Goal: Information Seeking & Learning: Find specific fact

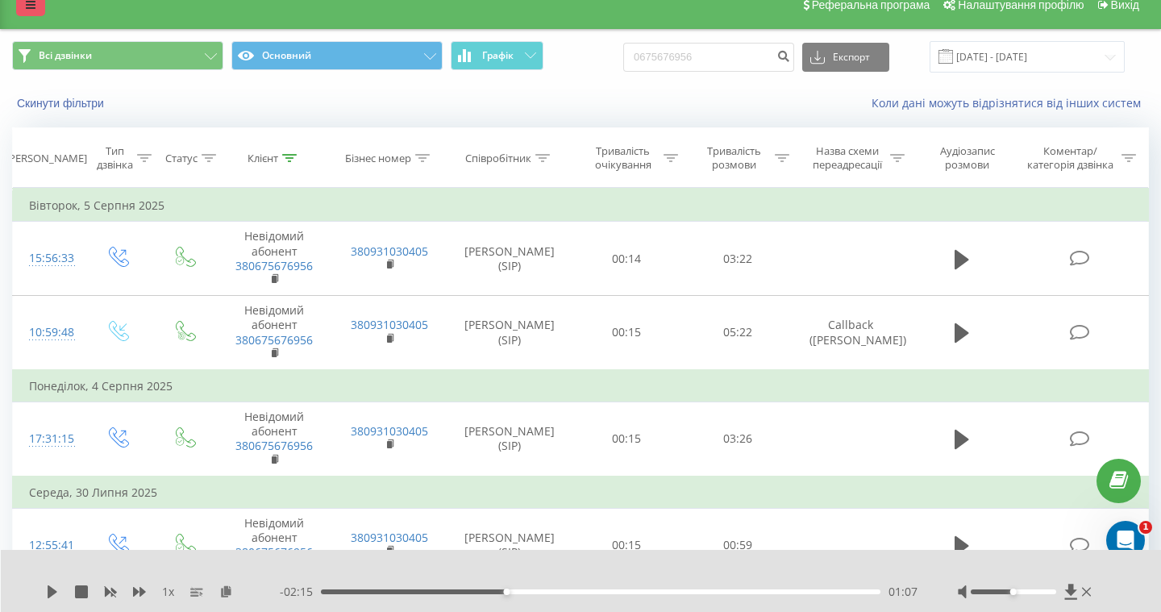
click at [31, 8] on icon at bounding box center [31, 4] width 10 height 11
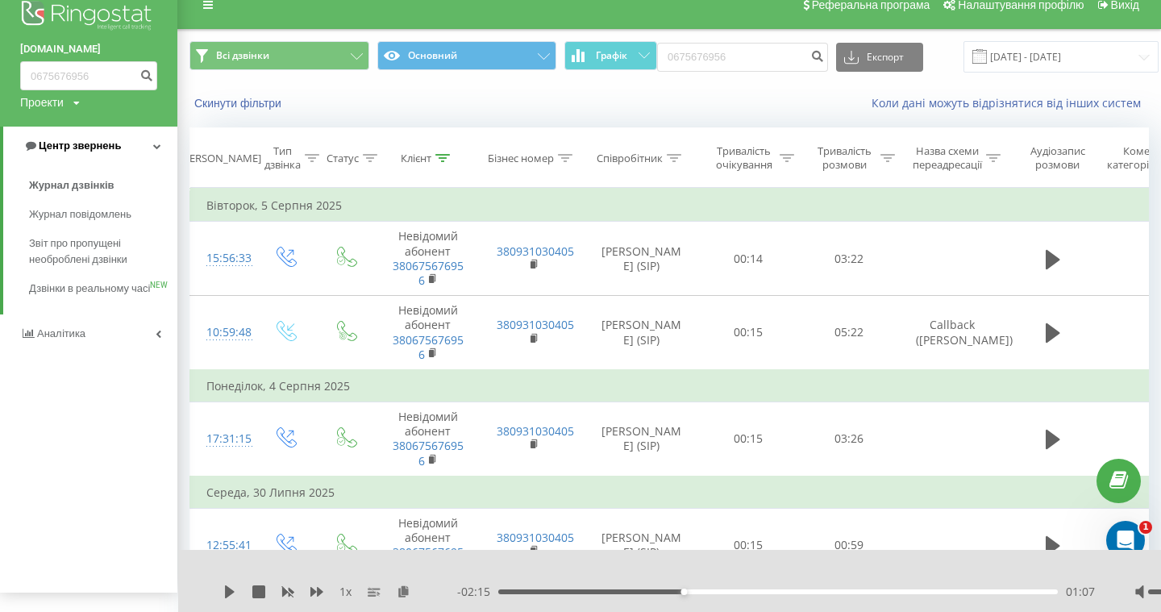
click at [84, 149] on span "Центр звернень" at bounding box center [80, 145] width 82 height 12
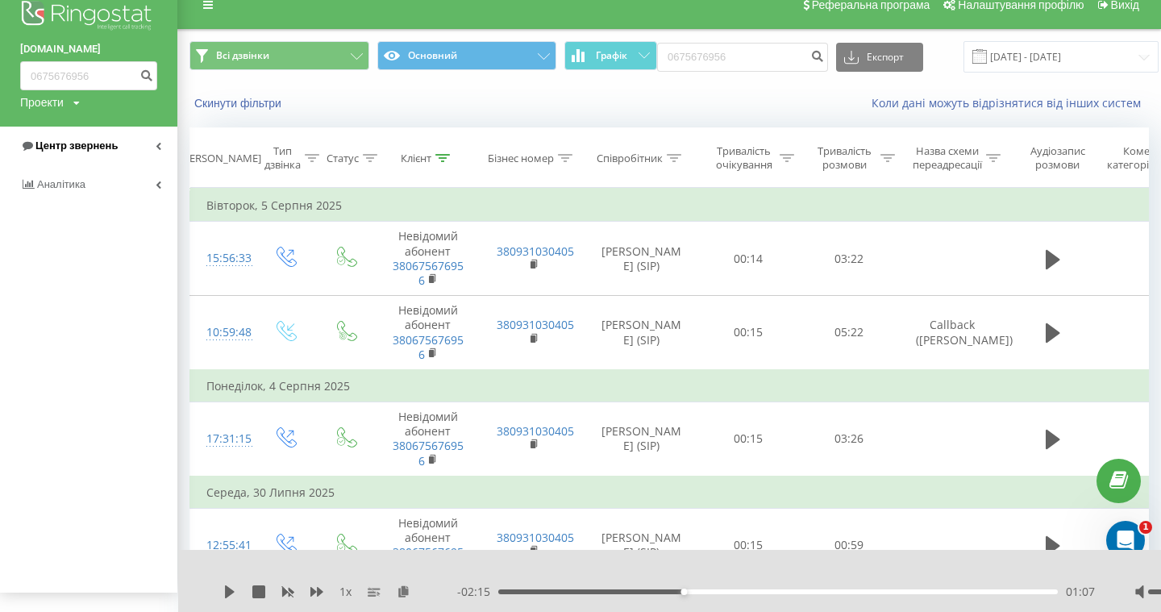
click at [84, 149] on span "Центр звернень" at bounding box center [76, 145] width 82 height 12
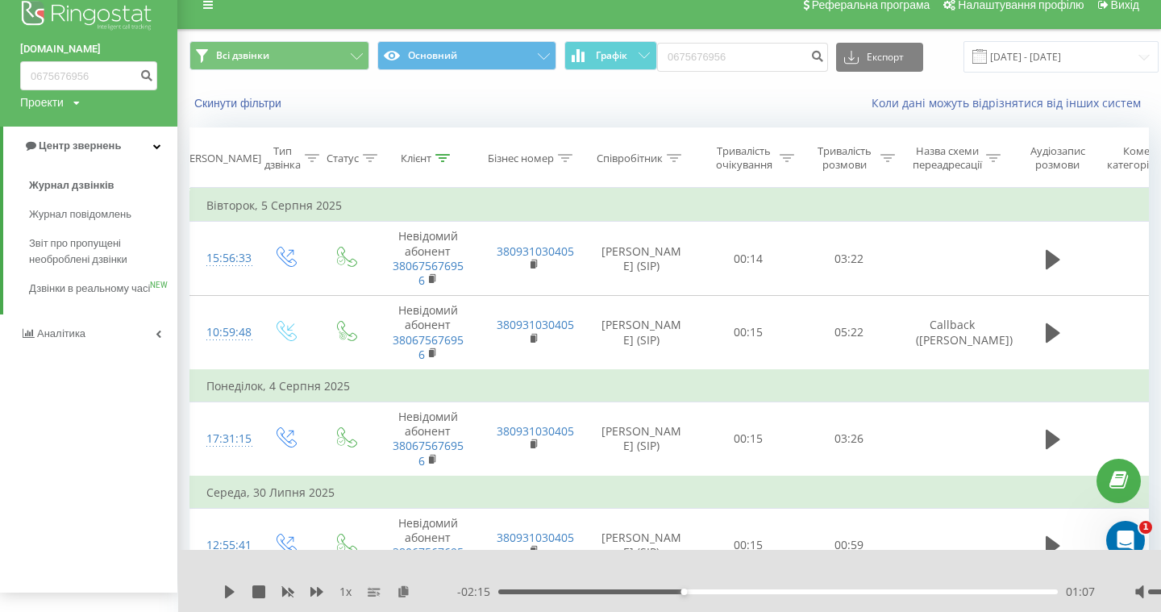
click at [116, 11] on img at bounding box center [88, 17] width 137 height 40
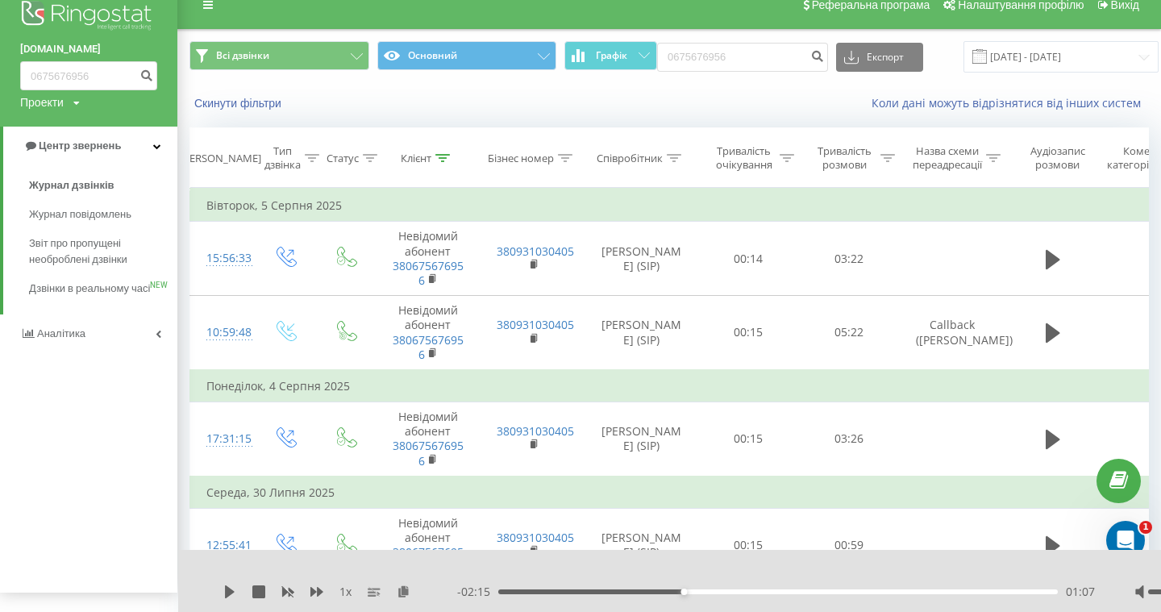
click at [116, 11] on img at bounding box center [88, 17] width 137 height 40
click at [46, 13] on img at bounding box center [88, 17] width 137 height 40
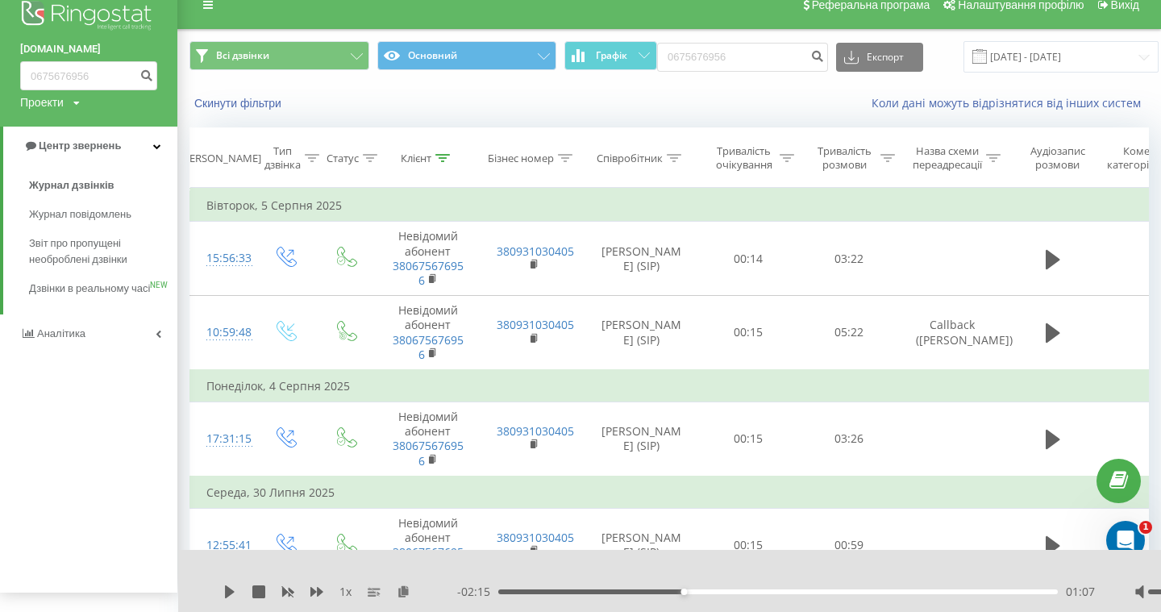
click at [46, 13] on img at bounding box center [88, 17] width 137 height 40
click at [36, 13] on img at bounding box center [88, 17] width 137 height 40
click at [102, 150] on span "Центр звернень" at bounding box center [80, 145] width 82 height 12
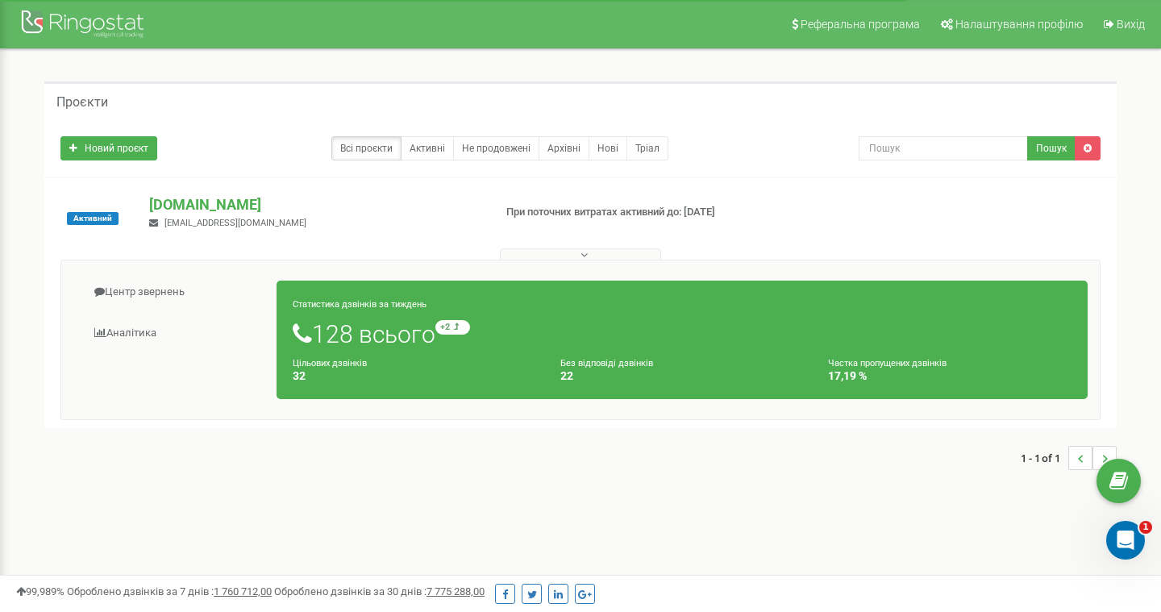
click at [590, 252] on button at bounding box center [580, 254] width 161 height 12
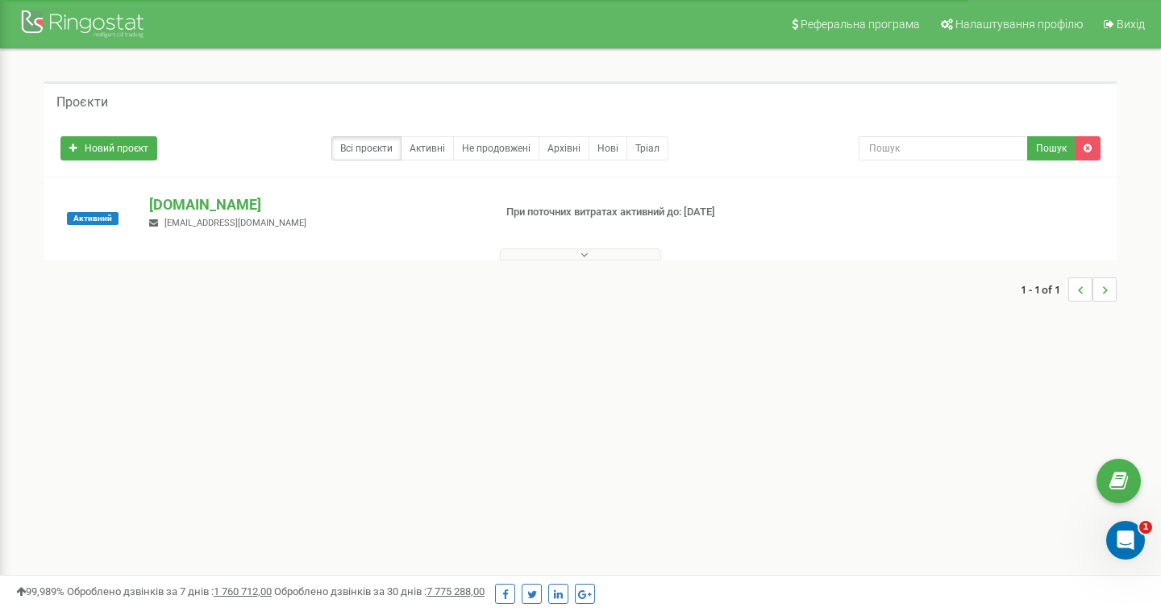
click at [590, 252] on button at bounding box center [580, 254] width 161 height 12
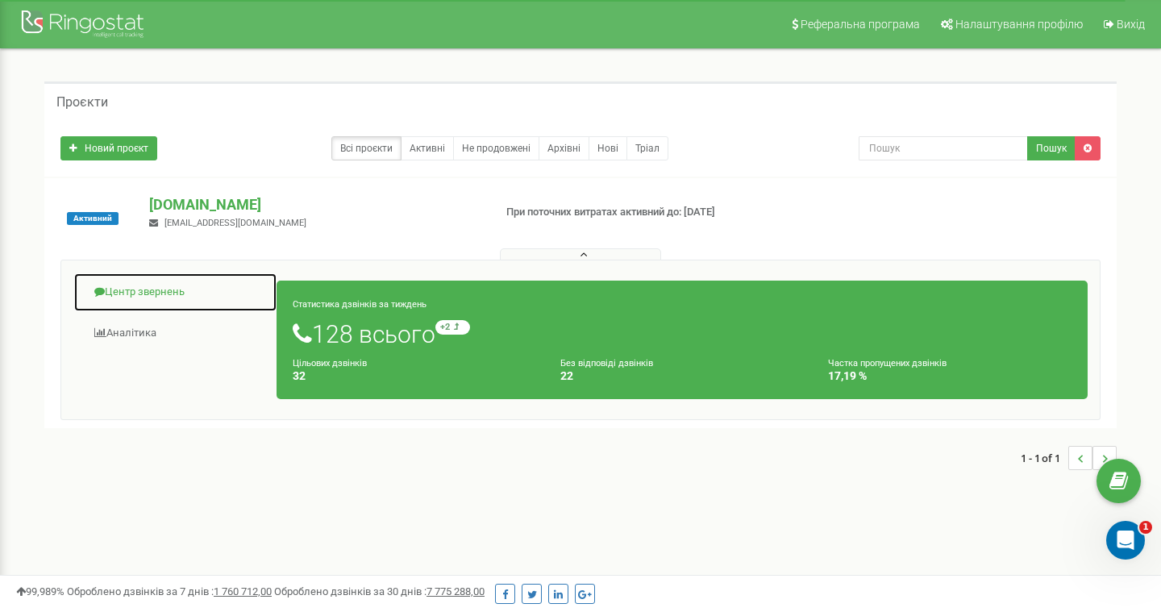
click at [153, 296] on link "Центр звернень" at bounding box center [175, 293] width 204 height 40
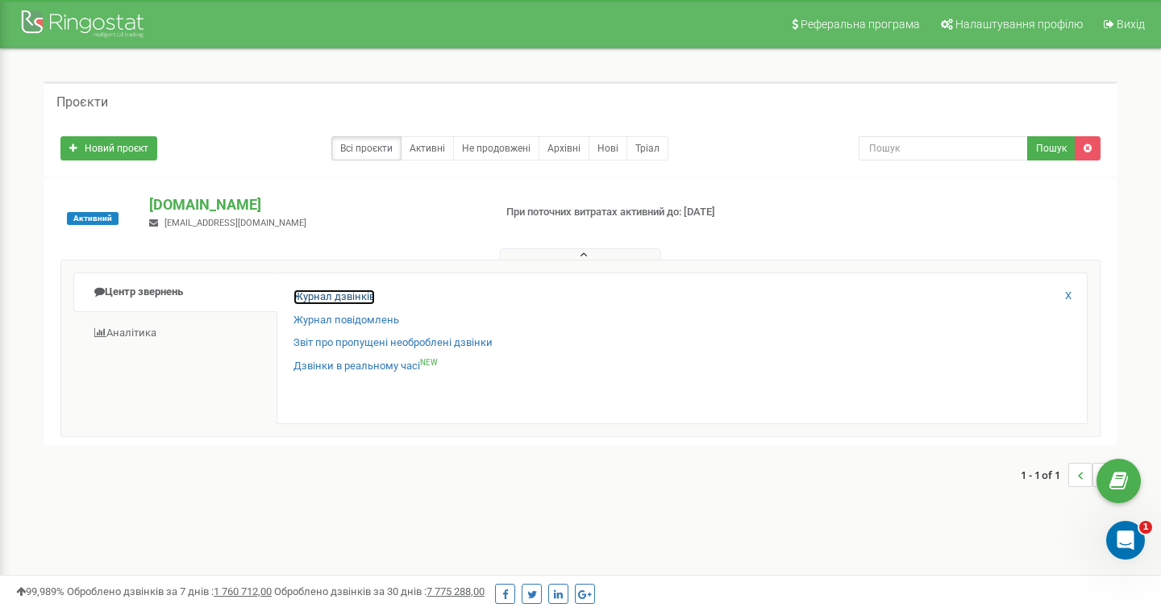
click at [348, 300] on link "Журнал дзвінків" at bounding box center [334, 296] width 81 height 15
click at [354, 295] on link "Журнал дзвінків" at bounding box center [334, 296] width 81 height 15
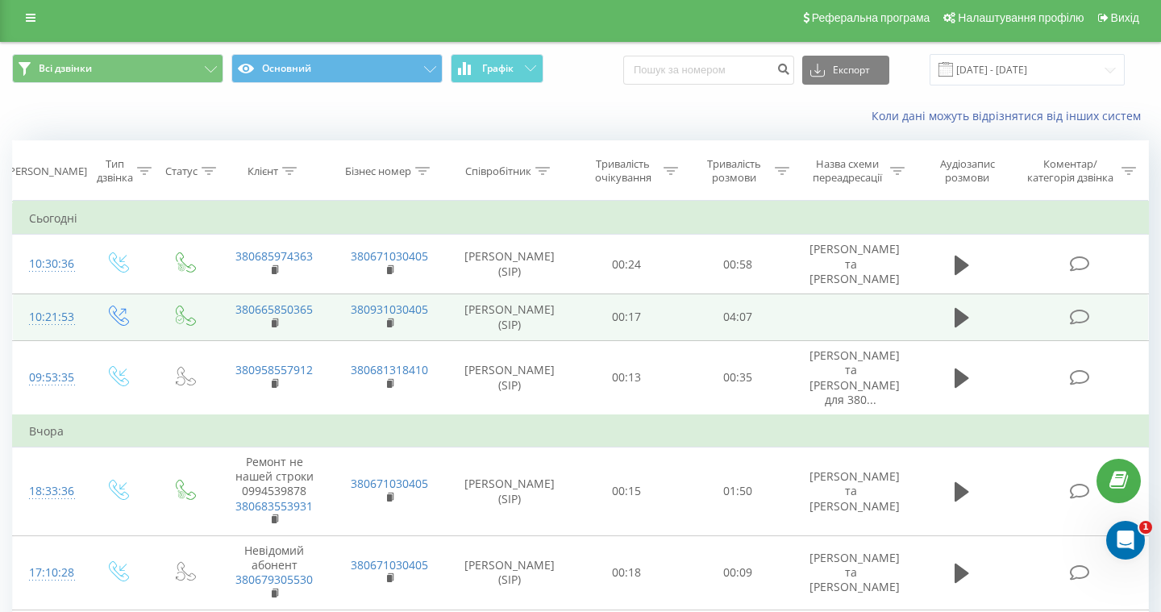
scroll to position [7, 0]
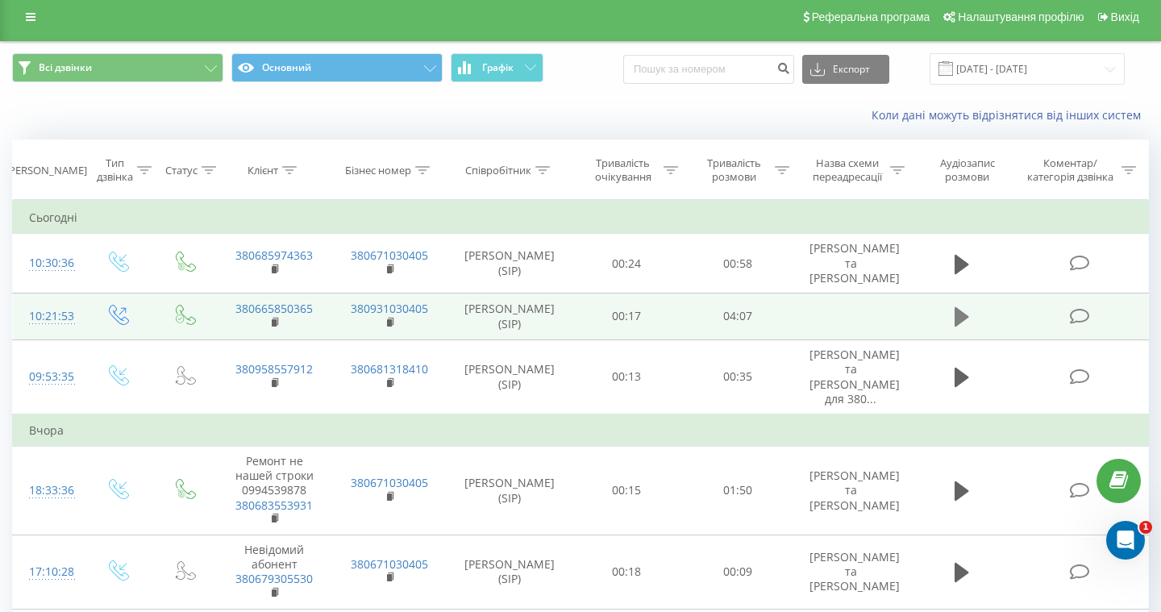
click at [960, 307] on icon at bounding box center [962, 316] width 15 height 19
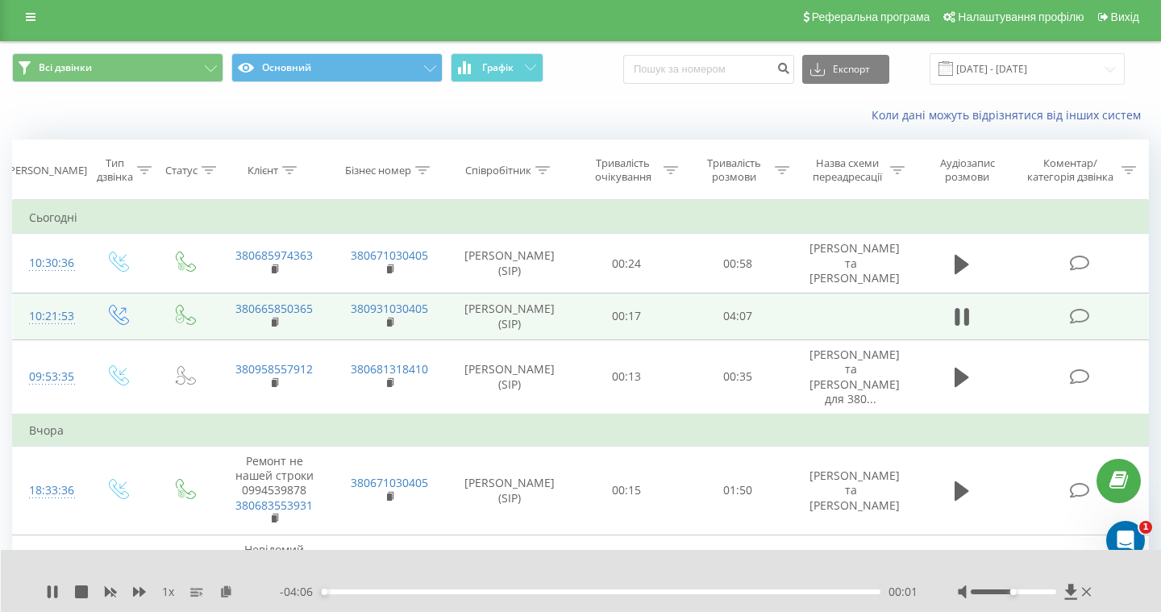
click at [406, 594] on div "- 04:06 00:01 00:01" at bounding box center [599, 592] width 638 height 16
click at [414, 593] on div "00:41" at bounding box center [601, 591] width 560 height 5
click at [52, 593] on icon at bounding box center [52, 591] width 13 height 13
drag, startPoint x: 322, startPoint y: 294, endPoint x: 248, endPoint y: 297, distance: 73.4
click at [248, 297] on td "380665850365" at bounding box center [274, 316] width 115 height 47
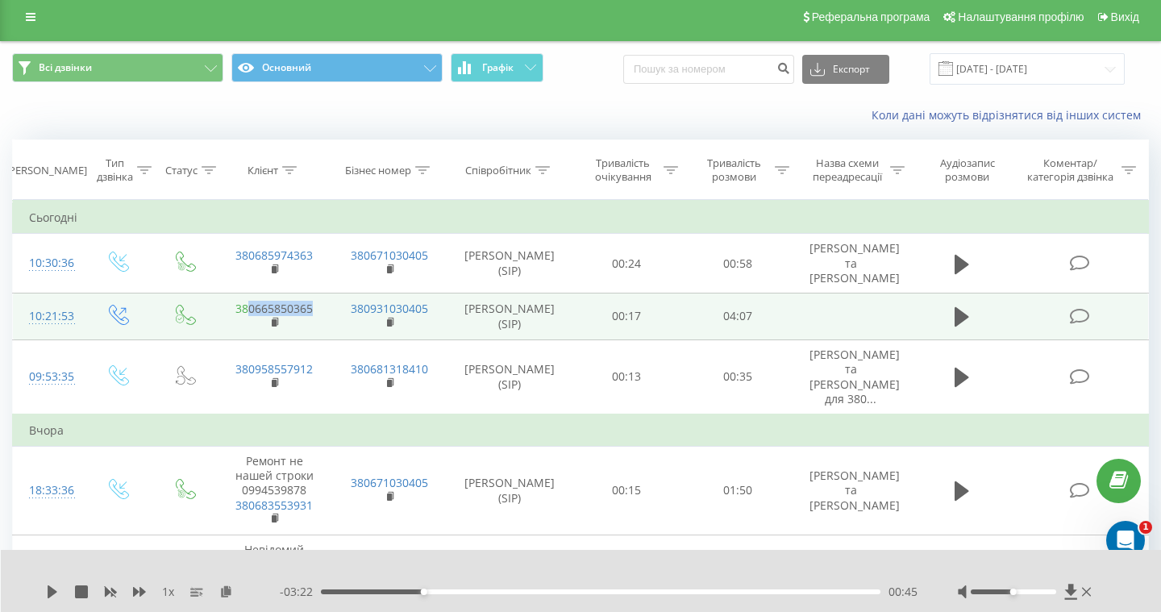
copy link "0665850365"
